Goal: Task Accomplishment & Management: Use online tool/utility

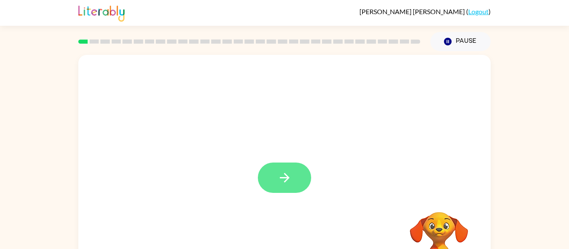
click at [284, 171] on icon "button" at bounding box center [284, 178] width 15 height 15
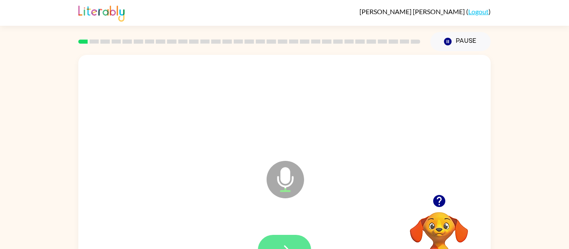
click at [280, 246] on icon "button" at bounding box center [284, 250] width 15 height 15
click at [282, 237] on button "button" at bounding box center [284, 250] width 53 height 30
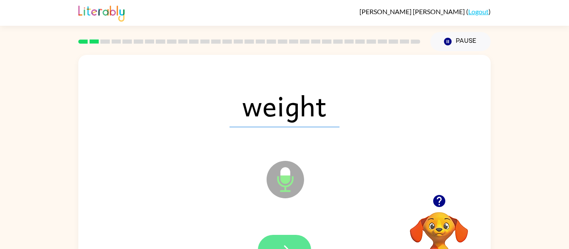
click at [291, 244] on icon "button" at bounding box center [284, 250] width 15 height 15
click at [291, 243] on icon "button" at bounding box center [284, 250] width 15 height 15
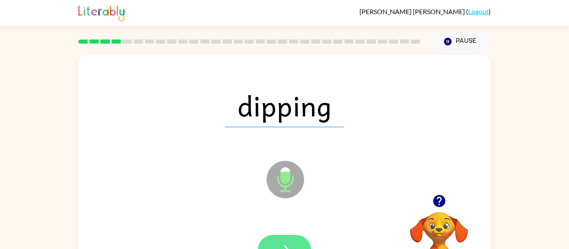
click at [291, 242] on button "button" at bounding box center [284, 250] width 53 height 30
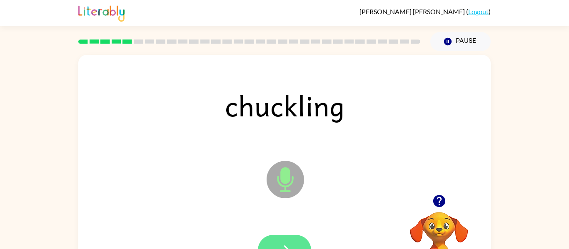
click at [289, 241] on button "button" at bounding box center [284, 250] width 53 height 30
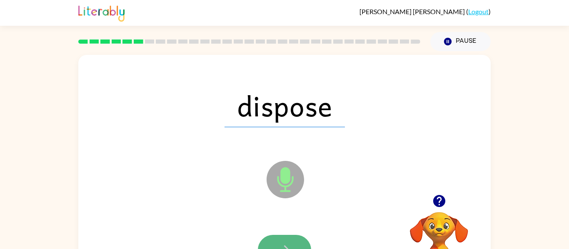
click at [292, 241] on button "button" at bounding box center [284, 250] width 53 height 30
click at [285, 241] on button "button" at bounding box center [284, 250] width 53 height 30
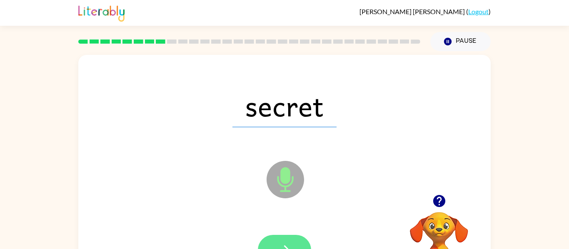
click at [287, 237] on button "button" at bounding box center [284, 250] width 53 height 30
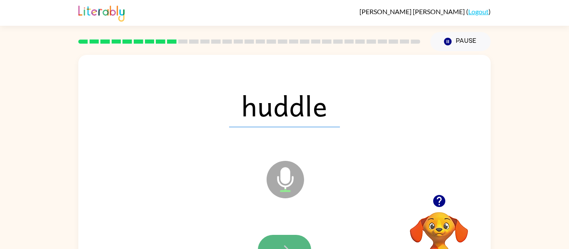
click at [288, 241] on button "button" at bounding box center [284, 250] width 53 height 30
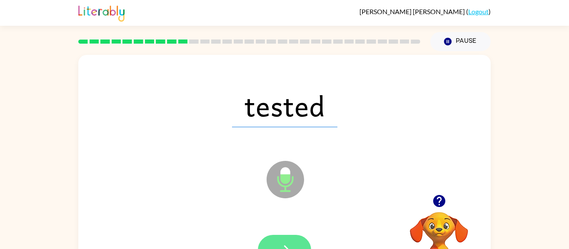
click at [292, 241] on button "button" at bounding box center [284, 250] width 53 height 30
click at [285, 245] on icon "button" at bounding box center [284, 250] width 15 height 15
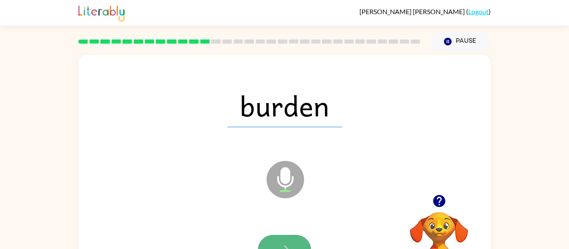
click at [284, 242] on button "button" at bounding box center [284, 250] width 53 height 30
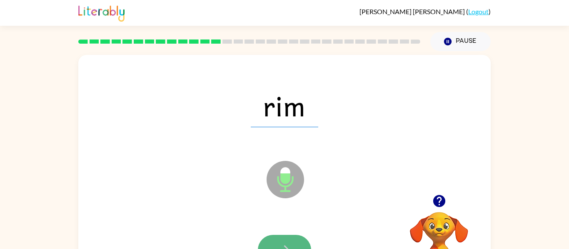
click at [285, 243] on icon "button" at bounding box center [284, 250] width 15 height 15
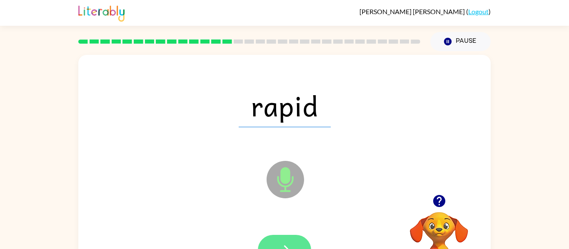
click at [286, 244] on icon "button" at bounding box center [284, 250] width 15 height 15
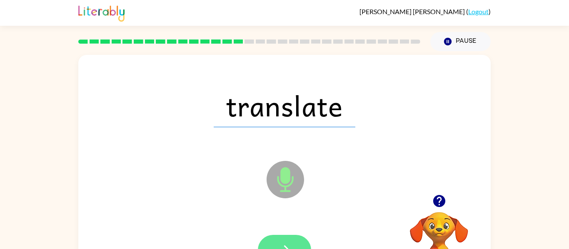
click at [285, 244] on icon "button" at bounding box center [284, 250] width 15 height 15
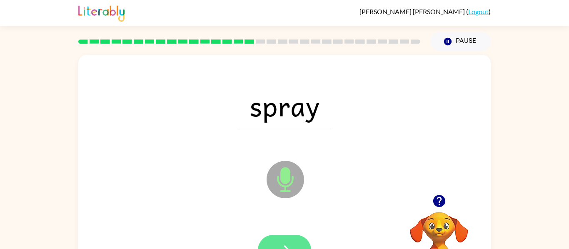
click at [285, 243] on icon "button" at bounding box center [284, 250] width 15 height 15
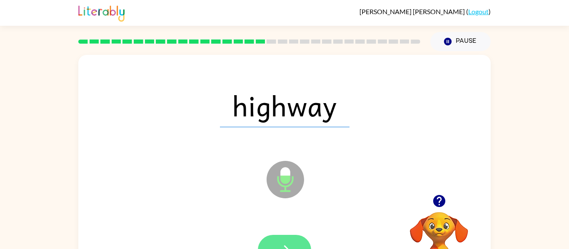
click at [281, 242] on button "button" at bounding box center [284, 250] width 53 height 30
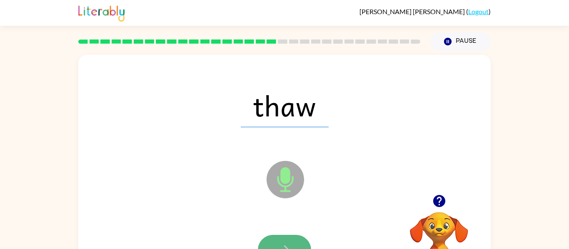
click at [287, 240] on button "button" at bounding box center [284, 250] width 53 height 30
click at [284, 239] on button "button" at bounding box center [284, 250] width 53 height 30
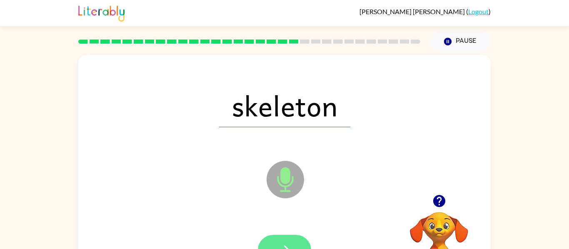
click at [283, 239] on button "button" at bounding box center [284, 250] width 53 height 30
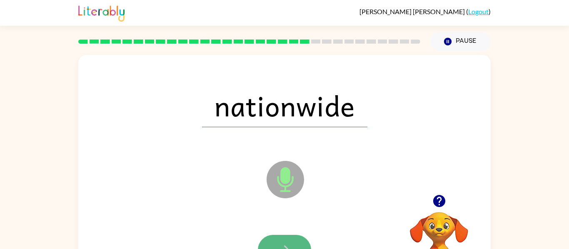
click at [285, 241] on button "button" at bounding box center [284, 250] width 53 height 30
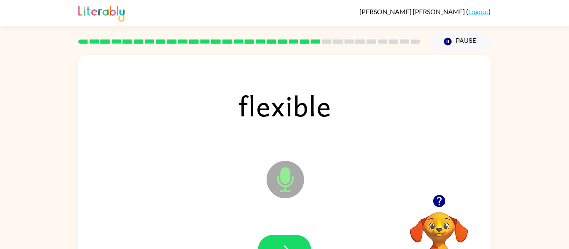
click at [289, 240] on button "button" at bounding box center [284, 250] width 53 height 30
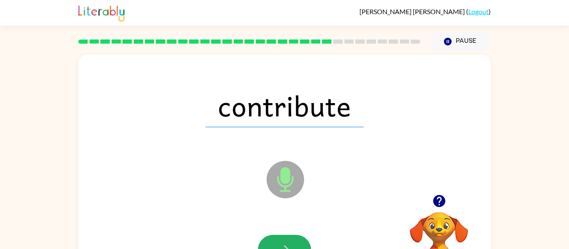
click at [289, 240] on button "button" at bounding box center [284, 250] width 53 height 30
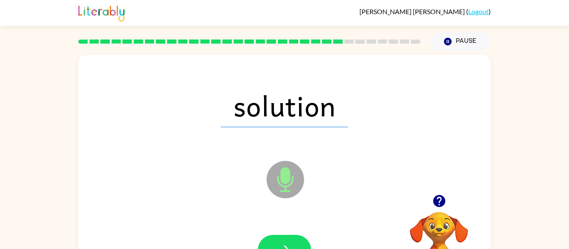
click at [289, 240] on button "button" at bounding box center [284, 250] width 53 height 30
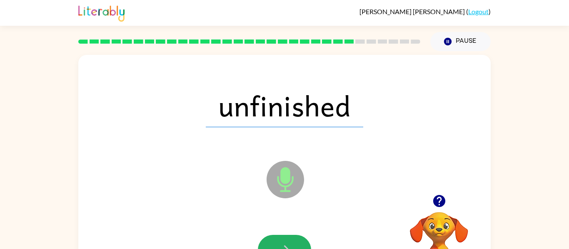
click at [289, 240] on button "button" at bounding box center [284, 250] width 53 height 30
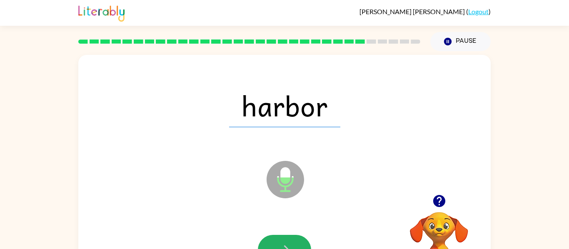
click at [289, 240] on button "button" at bounding box center [284, 250] width 53 height 30
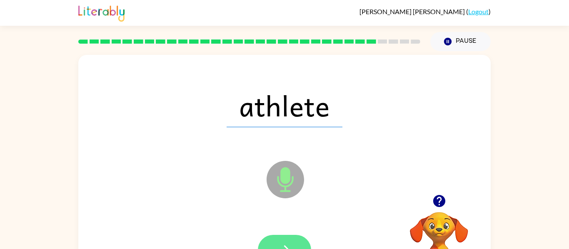
click at [284, 243] on icon "button" at bounding box center [284, 250] width 15 height 15
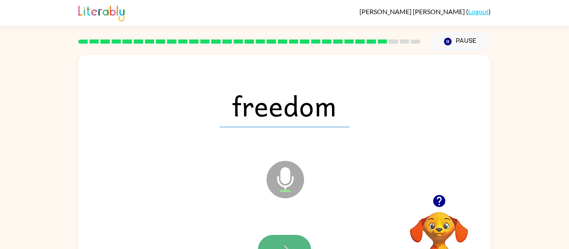
click at [284, 243] on icon "button" at bounding box center [284, 250] width 15 height 15
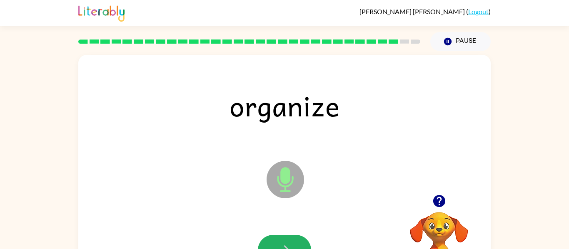
click at [284, 243] on icon "button" at bounding box center [284, 250] width 15 height 15
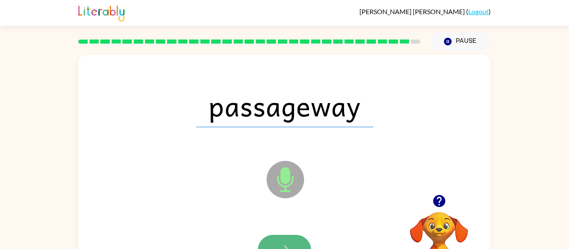
click at [284, 240] on button "button" at bounding box center [284, 250] width 53 height 30
